Goal: Information Seeking & Learning: Understand process/instructions

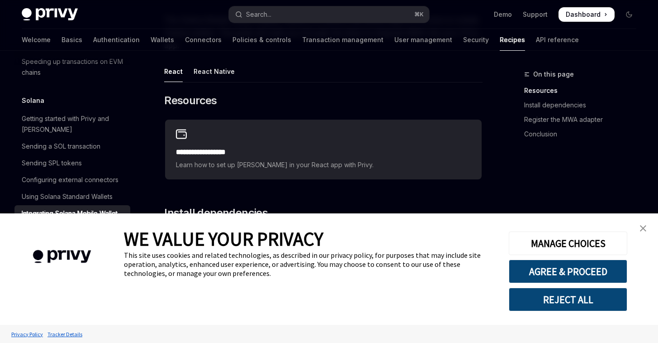
scroll to position [205, 0]
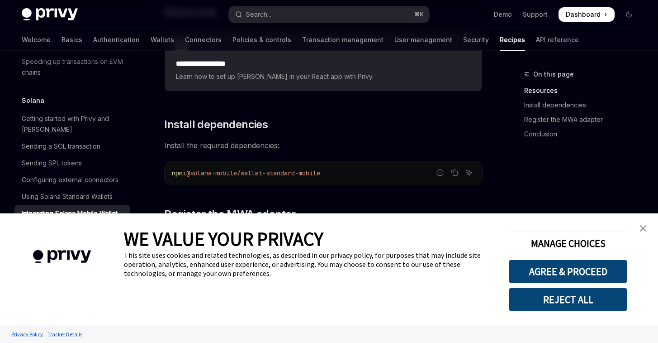
drag, startPoint x: 643, startPoint y: 225, endPoint x: 558, endPoint y: 226, distance: 85.1
click at [643, 225] on img "close banner" at bounding box center [643, 228] width 6 height 6
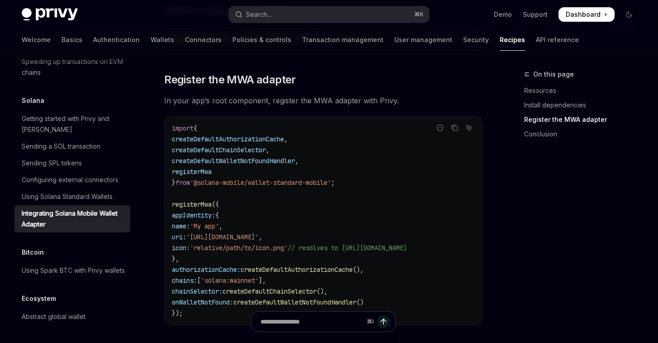
scroll to position [267, 0]
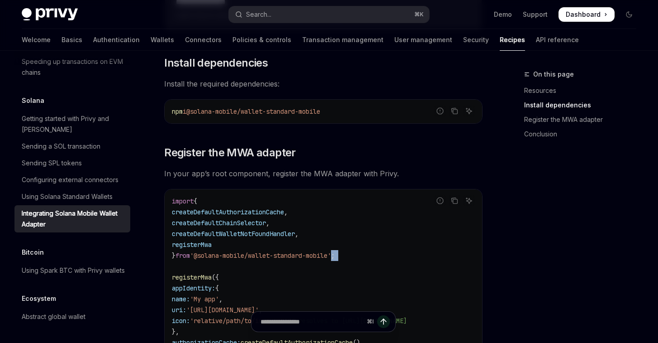
drag, startPoint x: 374, startPoint y: 263, endPoint x: 343, endPoint y: 255, distance: 31.7
click at [343, 255] on code "import { createDefaultAuthorizationCache , createDefaultChainSelector , createD…" at bounding box center [323, 292] width 303 height 195
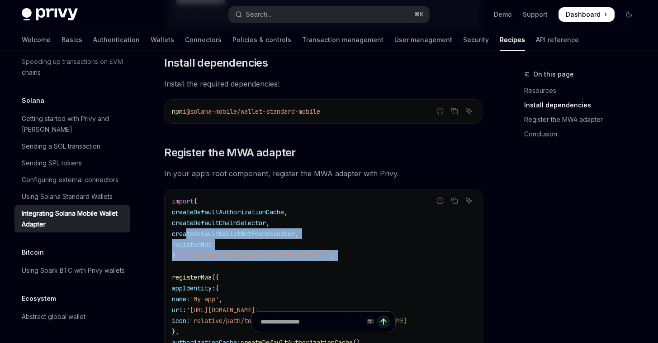
drag, startPoint x: 389, startPoint y: 261, endPoint x: 352, endPoint y: 261, distance: 37.6
click at [205, 234] on code "import { createDefaultAuthorizationCache , createDefaultChainSelector , createD…" at bounding box center [323, 292] width 303 height 195
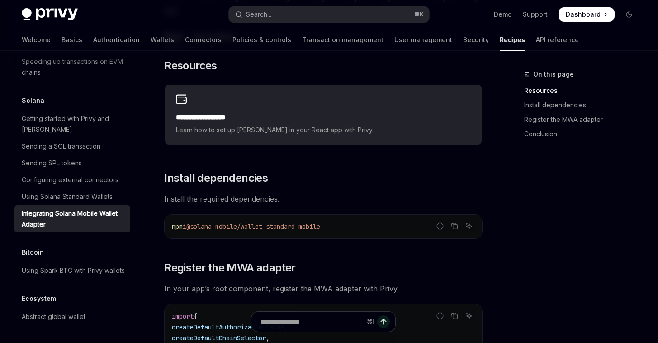
scroll to position [97, 0]
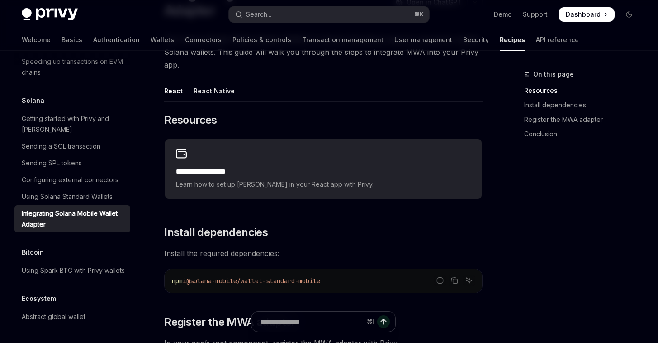
click at [198, 97] on div "React Native" at bounding box center [214, 90] width 41 height 21
type textarea "*"
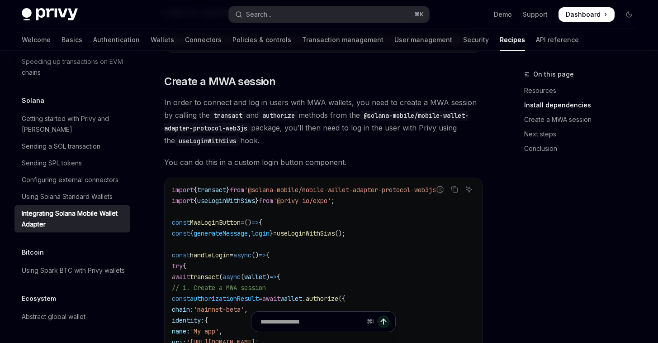
scroll to position [391, 0]
drag, startPoint x: 389, startPoint y: 238, endPoint x: 288, endPoint y: 228, distance: 101.4
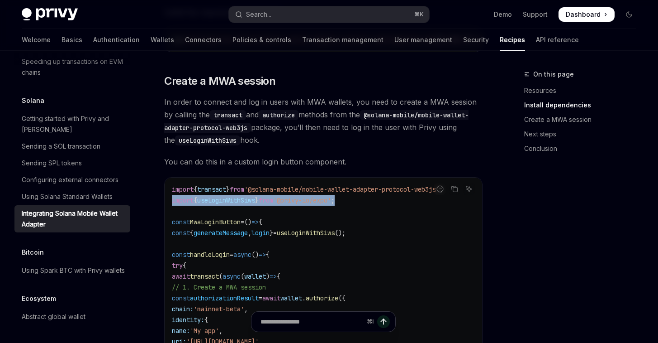
drag, startPoint x: 163, startPoint y: 205, endPoint x: 358, endPoint y: 205, distance: 195.0
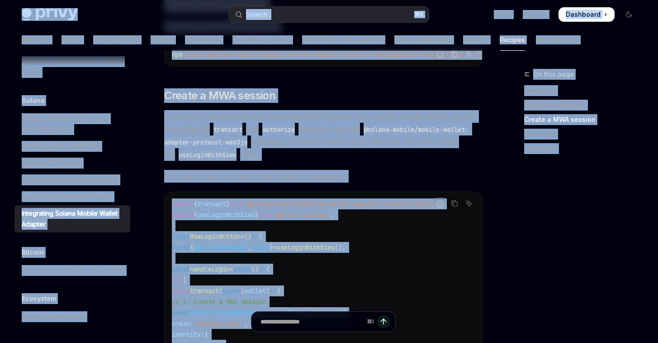
scroll to position [344, 0]
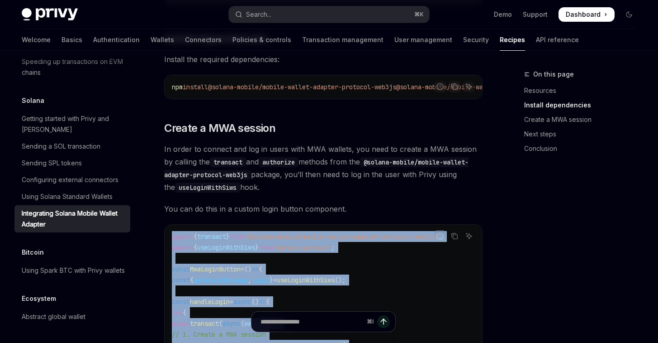
drag, startPoint x: 184, startPoint y: 274, endPoint x: 172, endPoint y: 244, distance: 32.7
copy code "import { transact } from '@solana-mobile/mobile-wallet-adapter-protocol-web3js'…"
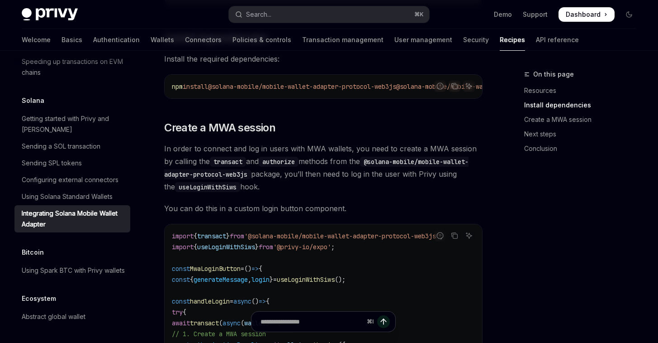
scroll to position [444, 0]
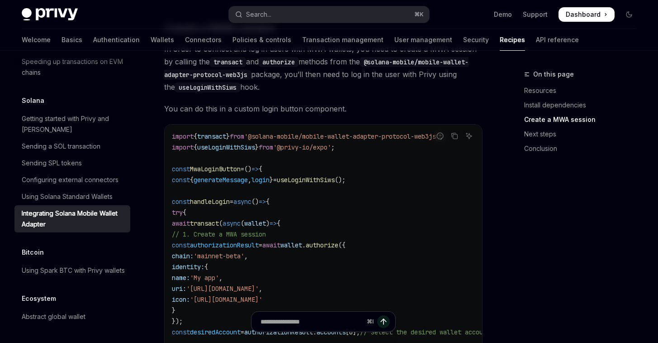
click at [242, 151] on span "useLoginWithSiws" at bounding box center [226, 147] width 58 height 8
copy span "useLoginWithSiws"
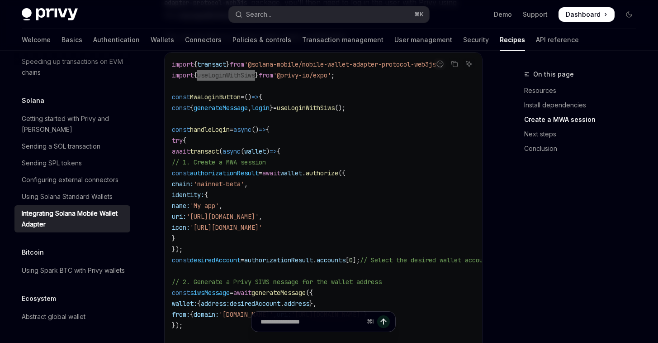
scroll to position [495, 0]
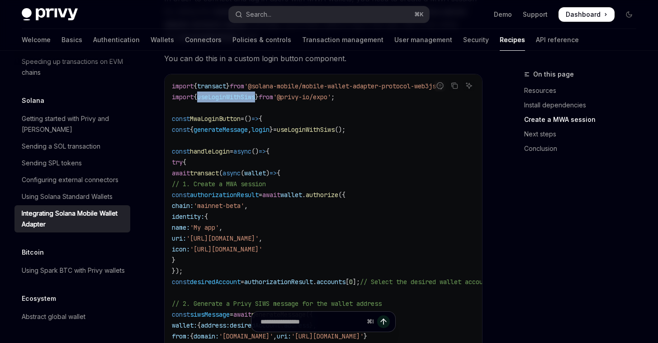
click at [240, 133] on span "generateMessage" at bounding box center [221, 129] width 54 height 8
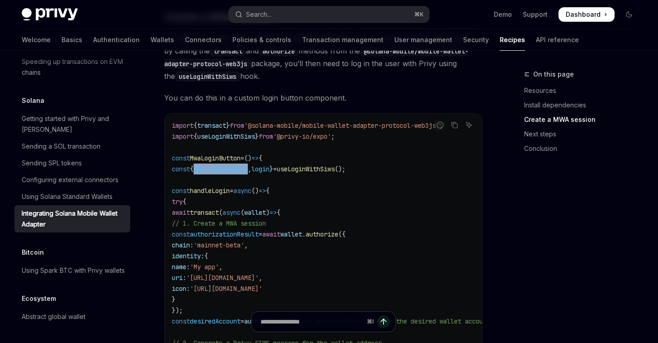
scroll to position [457, 0]
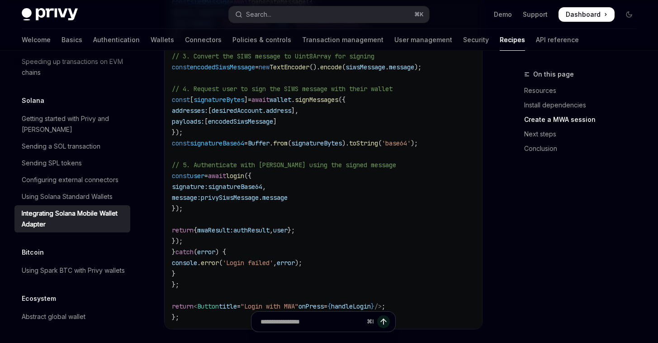
scroll to position [817, 0]
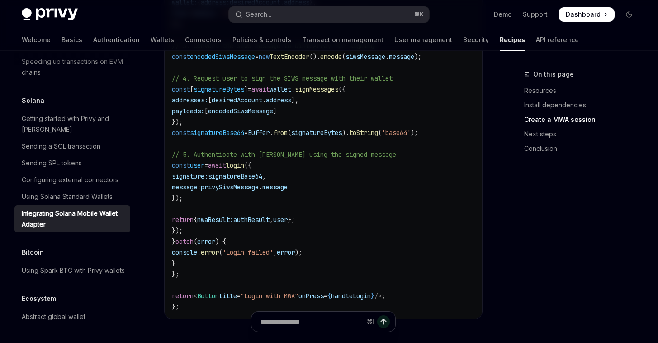
click at [338, 188] on code "import { transact } from '@solana-mobile/mobile-wallet-adapter-protocol-web3js'…" at bounding box center [369, 35] width 395 height 554
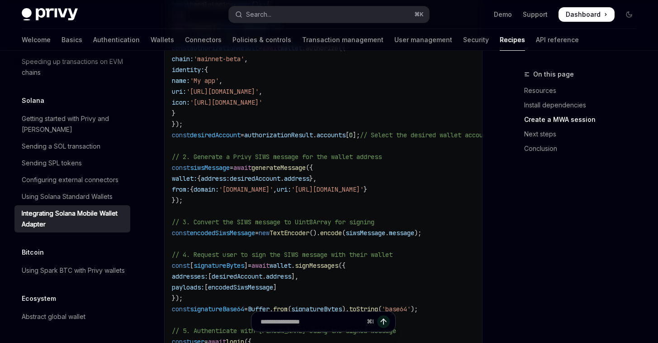
scroll to position [753, 0]
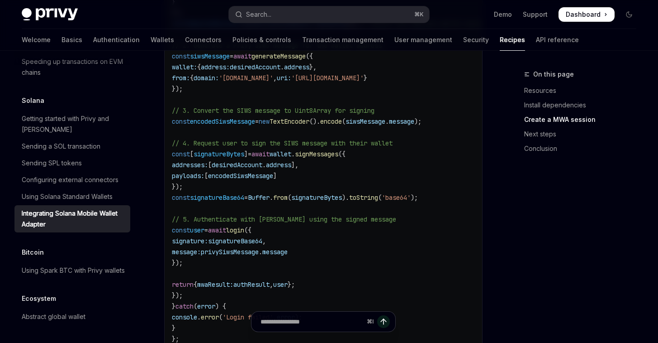
click at [270, 200] on span "Buffer" at bounding box center [259, 197] width 22 height 8
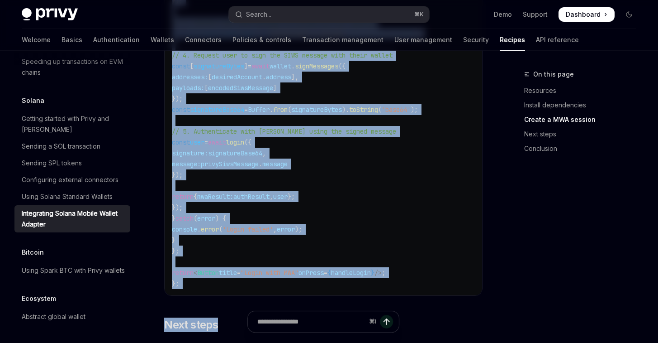
scroll to position [868, 0]
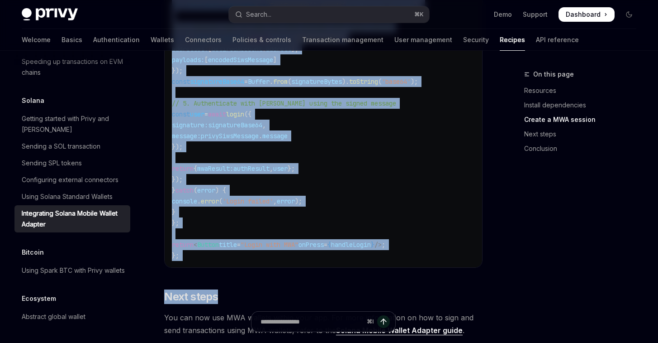
drag, startPoint x: 180, startPoint y: 87, endPoint x: 226, endPoint y: 222, distance: 142.1
copy code "const handleLogin = async () => { try { await transact ( async ( wallet ) => { …"
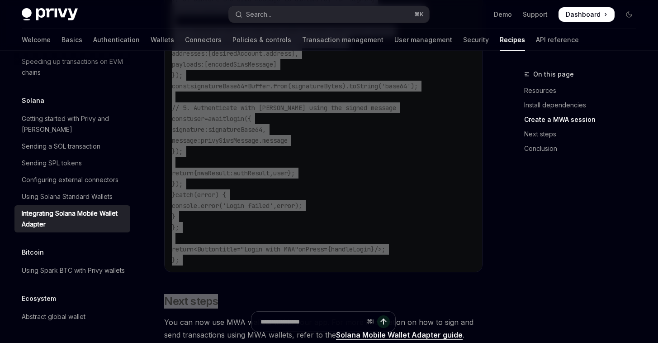
scroll to position [854, 0]
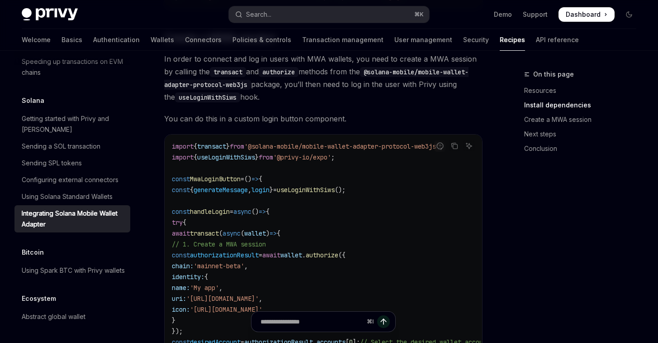
scroll to position [471, 0]
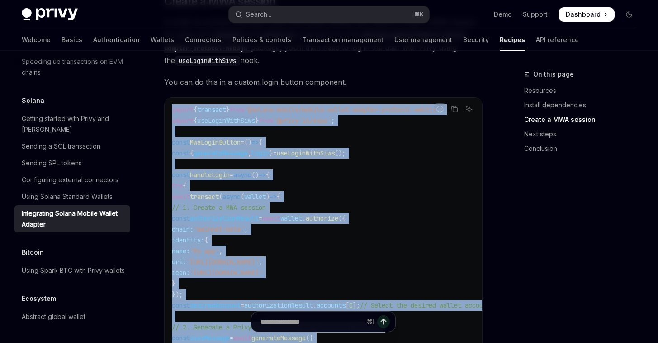
drag, startPoint x: 182, startPoint y: 274, endPoint x: 163, endPoint y: 112, distance: 162.6
click at [163, 112] on div "**********" at bounding box center [239, 279] width 492 height 1363
copy code "import { transact } from '@solana-mobile/mobile-wallet-adapter-protocol-web3js'…"
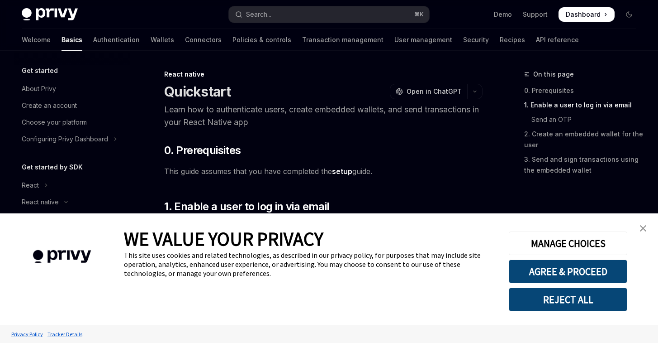
scroll to position [202, 0]
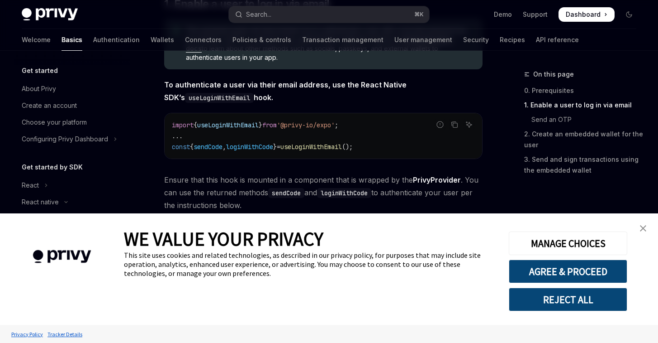
click at [642, 227] on img "close banner" at bounding box center [643, 228] width 6 height 6
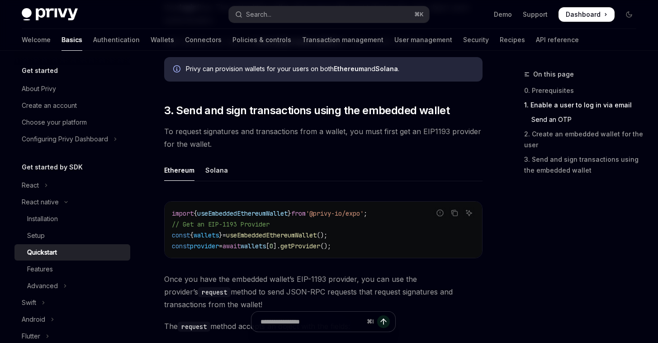
scroll to position [982, 0]
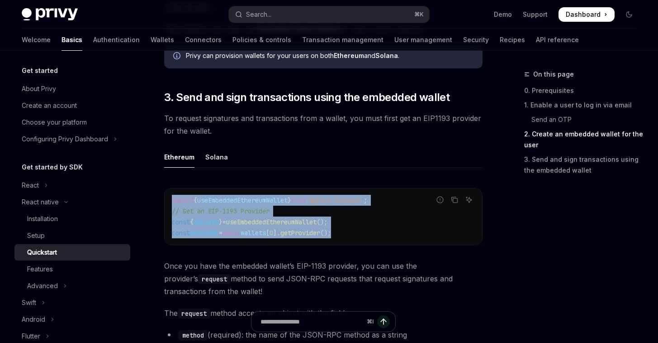
drag, startPoint x: 362, startPoint y: 234, endPoint x: 171, endPoint y: 204, distance: 193.3
click at [171, 204] on div "import { useEmbeddedEthereumWallet } from '@privy-io/expo' ; // Get an EIP-1193…" at bounding box center [324, 216] width 318 height 56
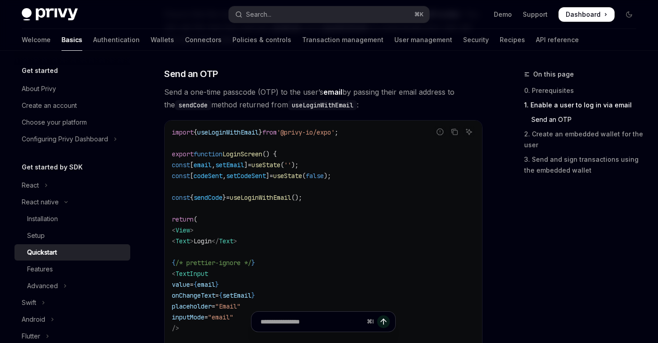
scroll to position [386, 0]
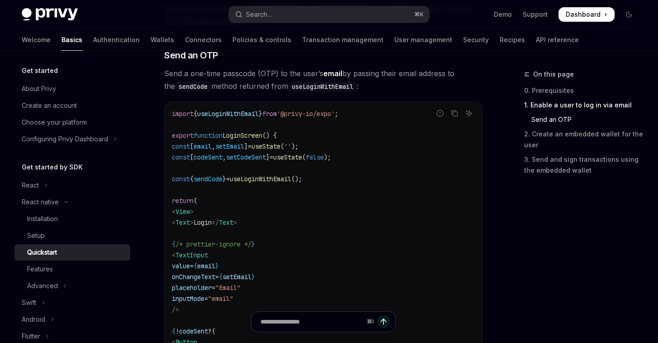
click at [324, 115] on span "'@privy-io/expo'" at bounding box center [306, 114] width 58 height 8
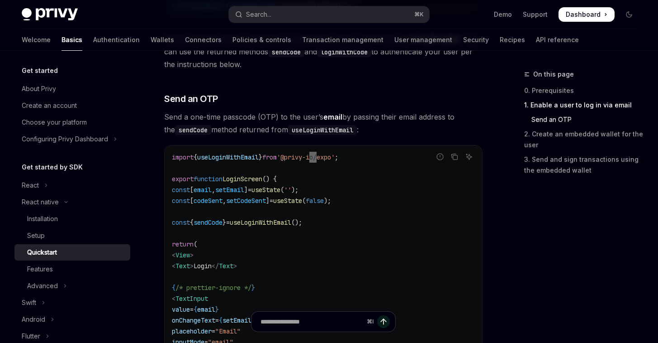
scroll to position [189, 0]
